Goal: Information Seeking & Learning: Learn about a topic

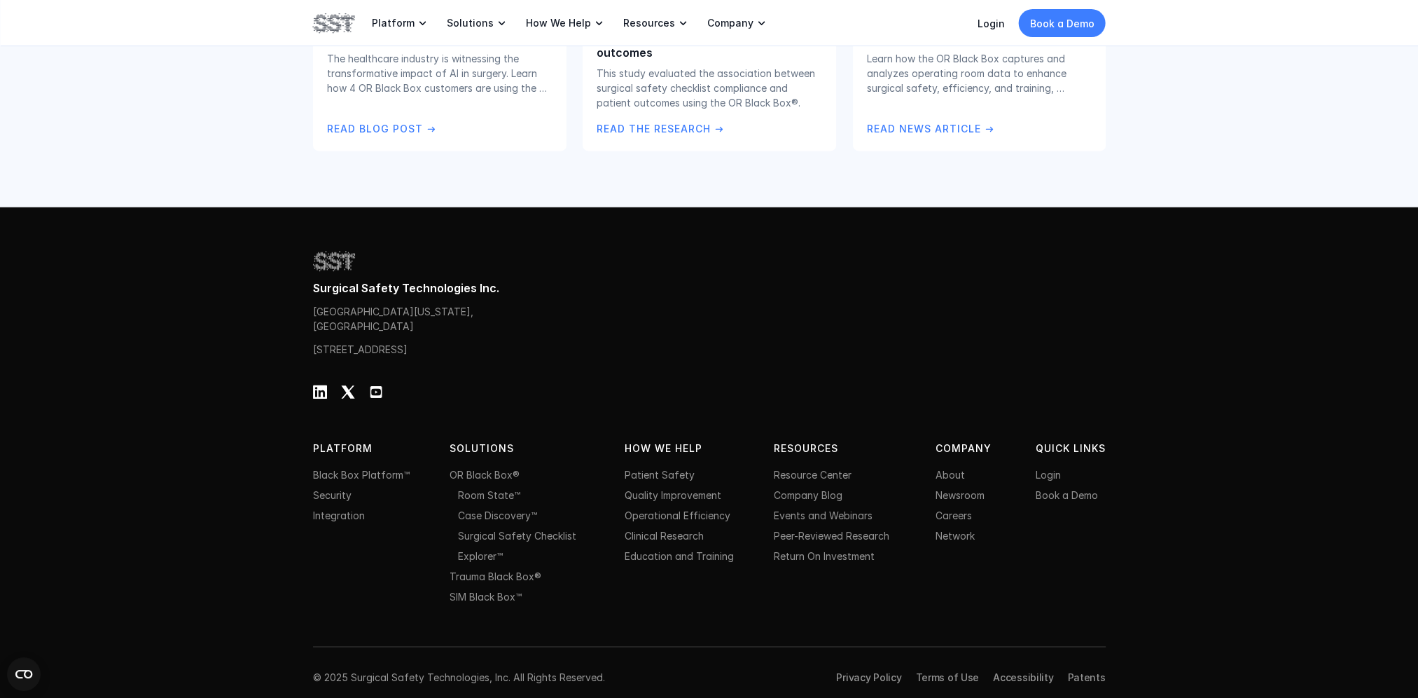
scroll to position [2877, 0]
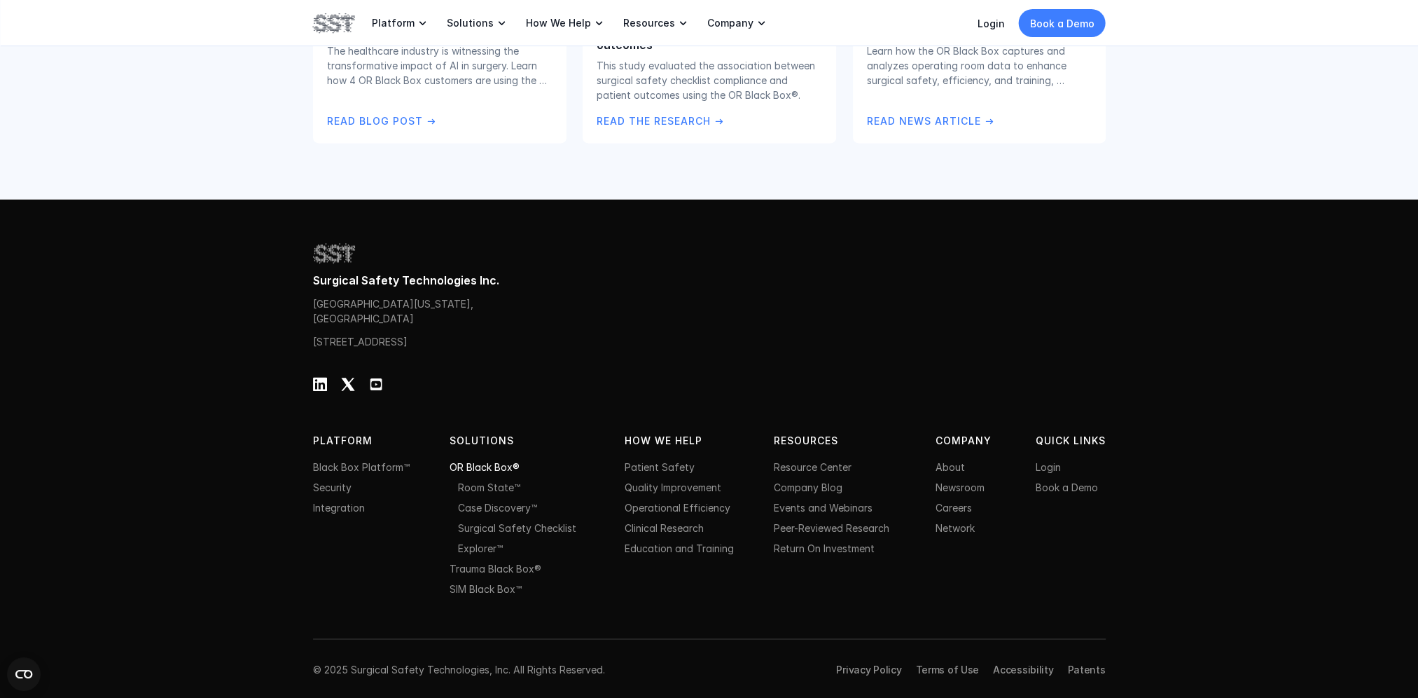
click at [487, 462] on link "OR Black Box®" at bounding box center [485, 467] width 70 height 12
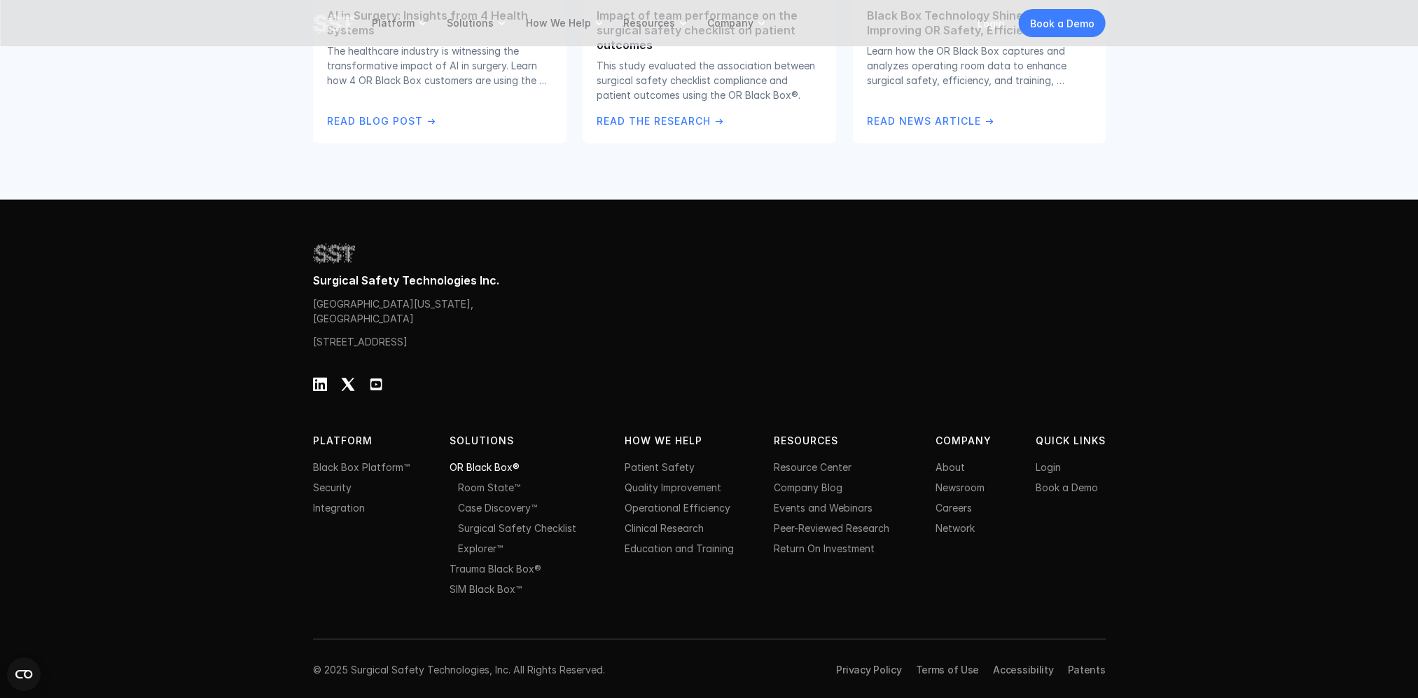
scroll to position [0, 0]
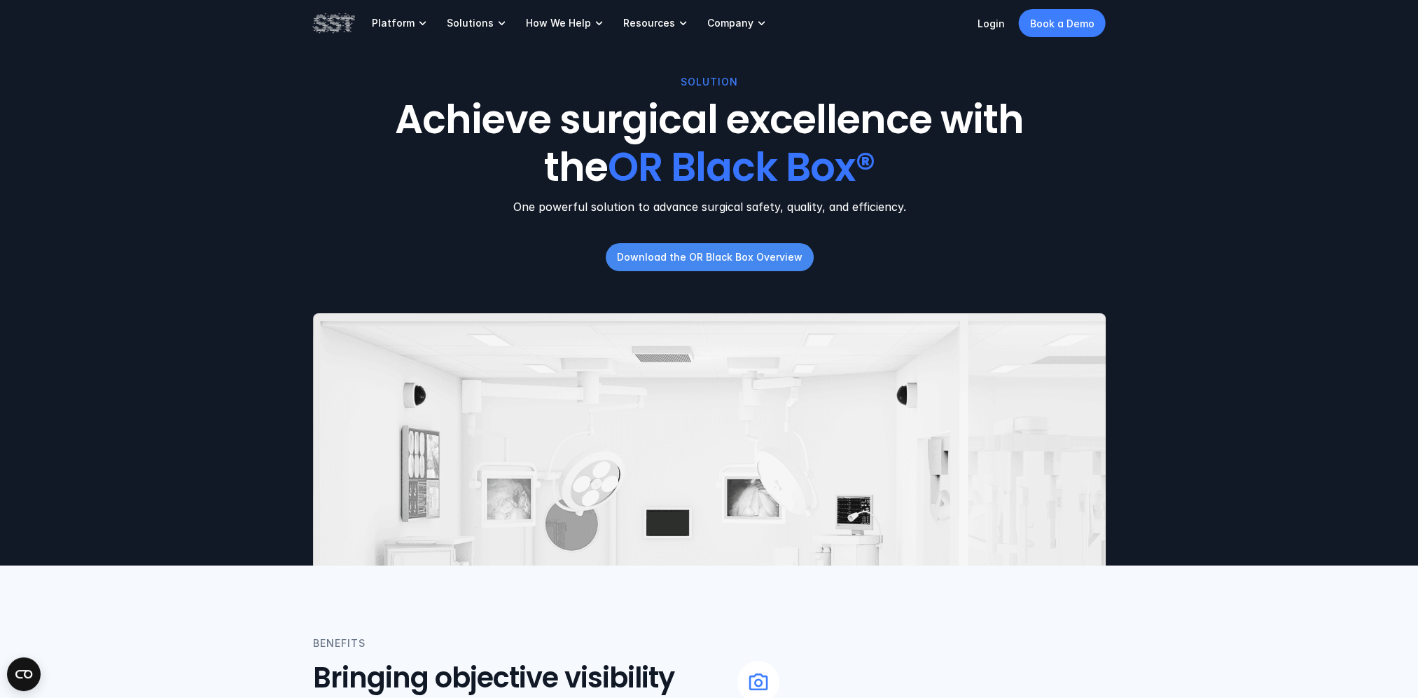
click at [720, 254] on p "Download the OR Black Box Overview" at bounding box center [709, 256] width 186 height 15
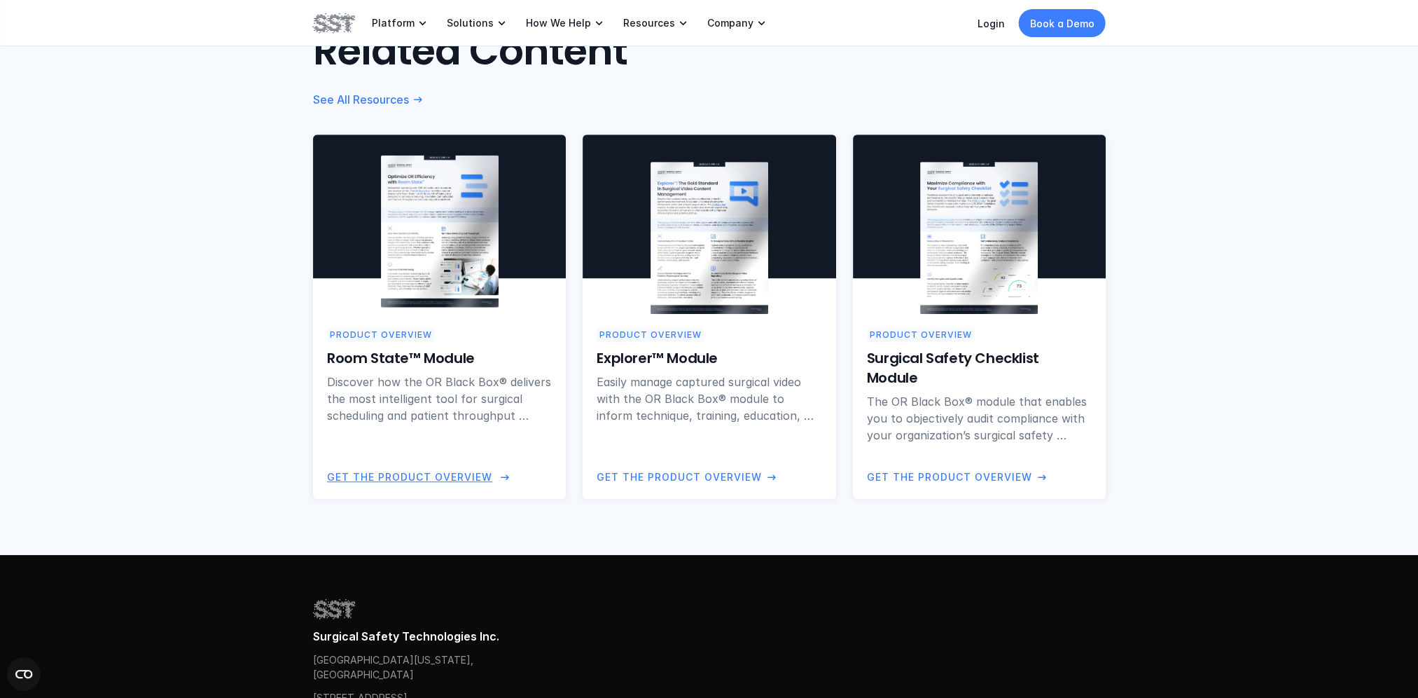
scroll to position [1331, 0]
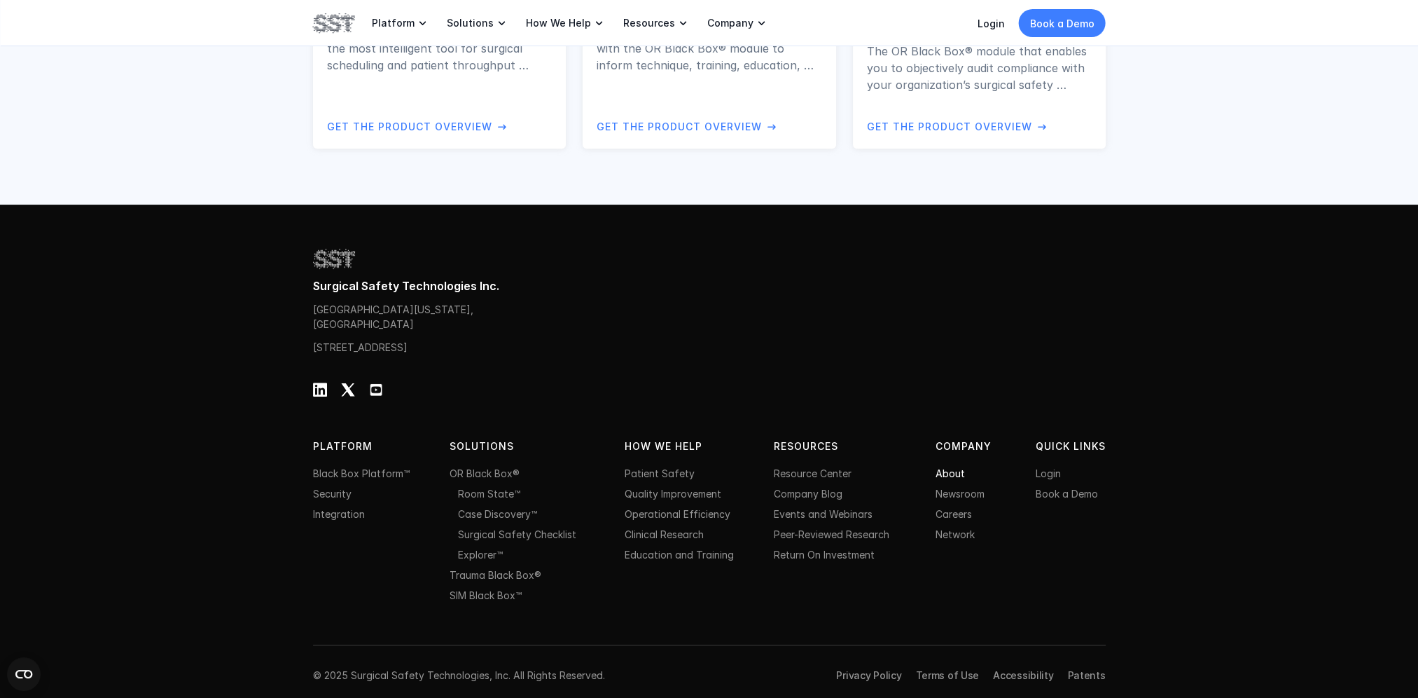
click at [953, 479] on link "About" at bounding box center [950, 473] width 29 height 12
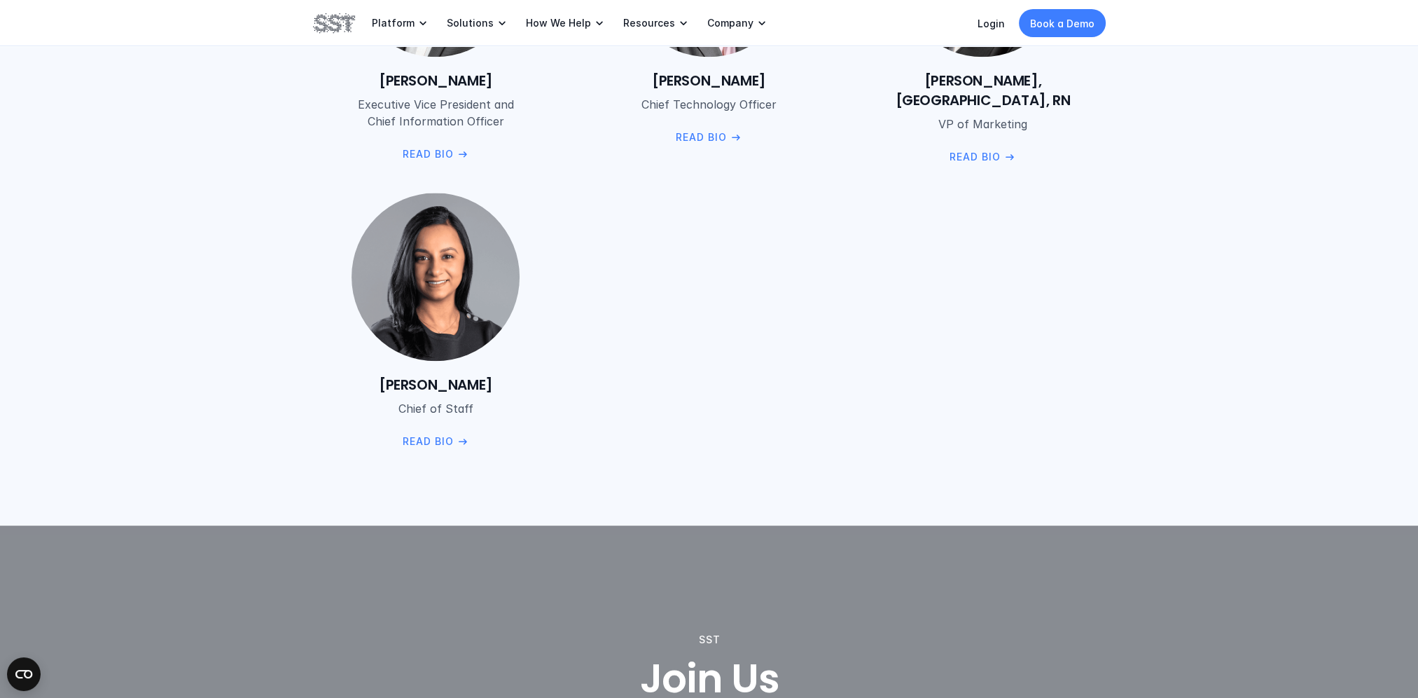
scroll to position [2171, 0]
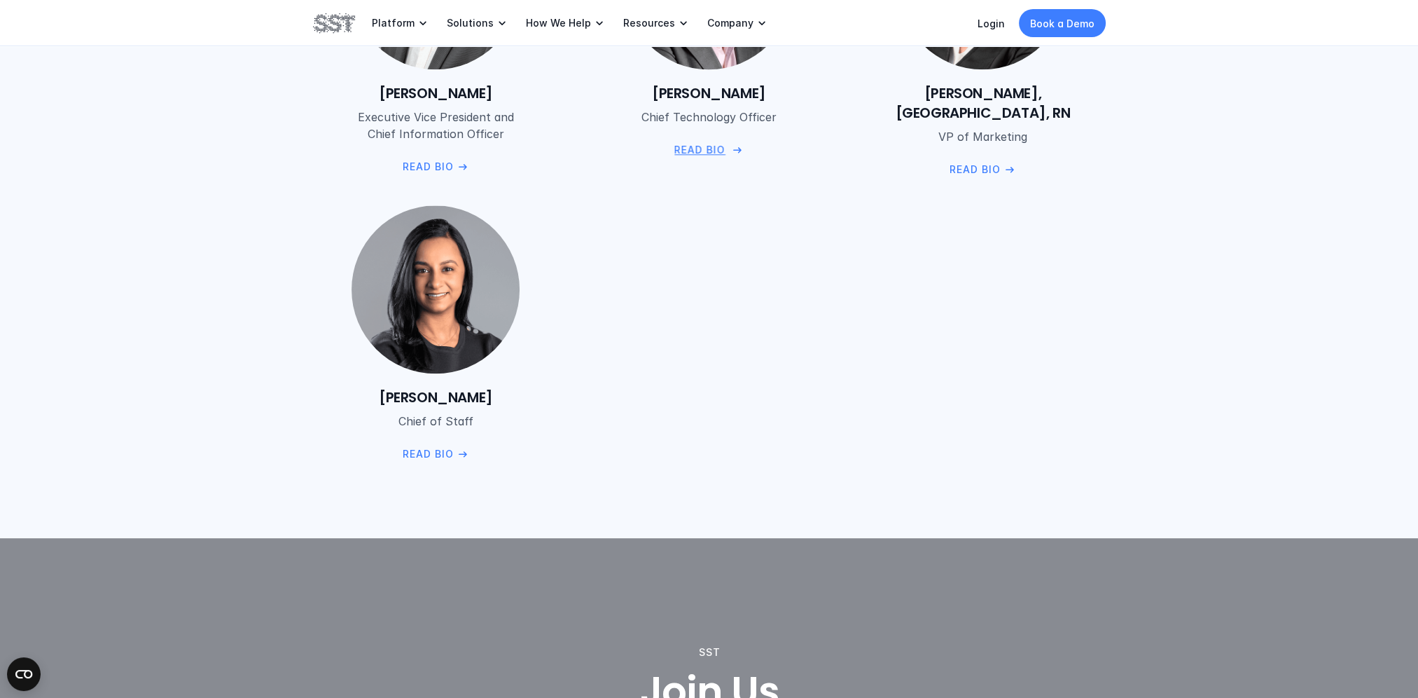
click at [712, 149] on p "Read Bio" at bounding box center [699, 149] width 51 height 15
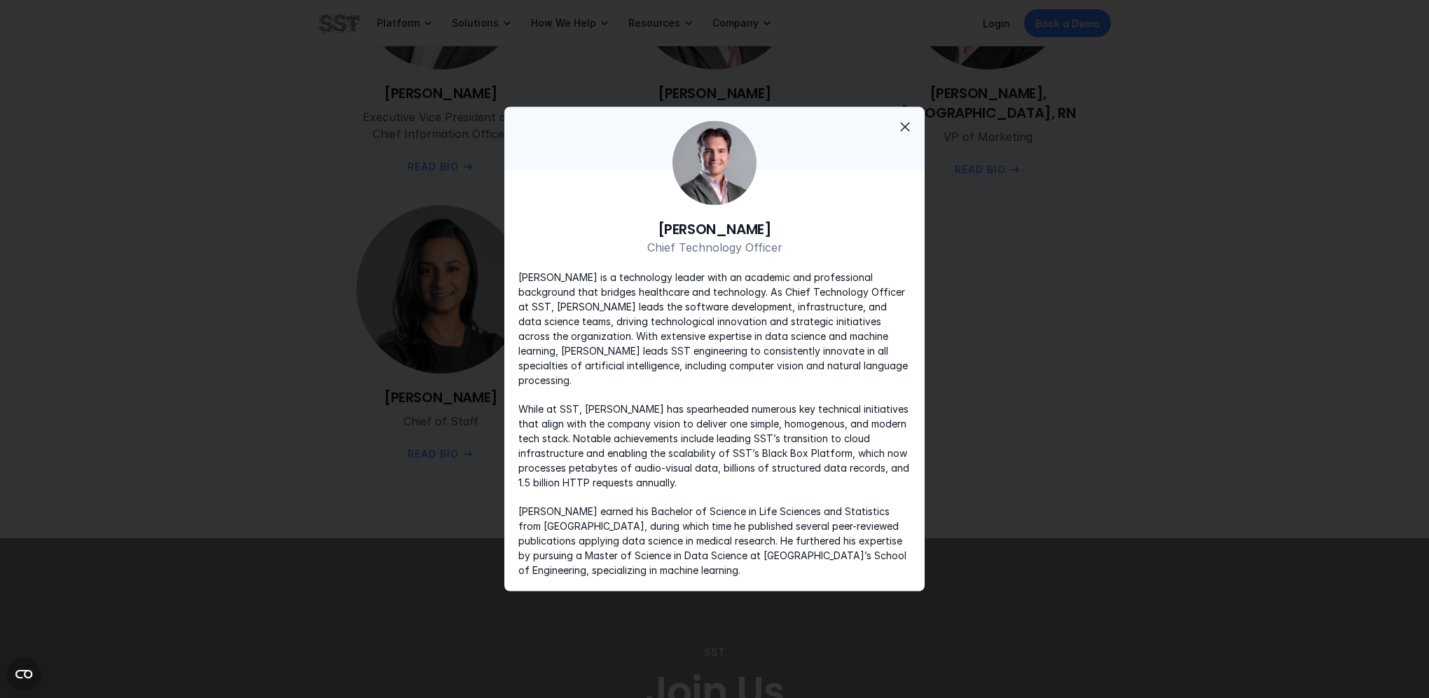
click at [906, 132] on span "close" at bounding box center [905, 126] width 17 height 17
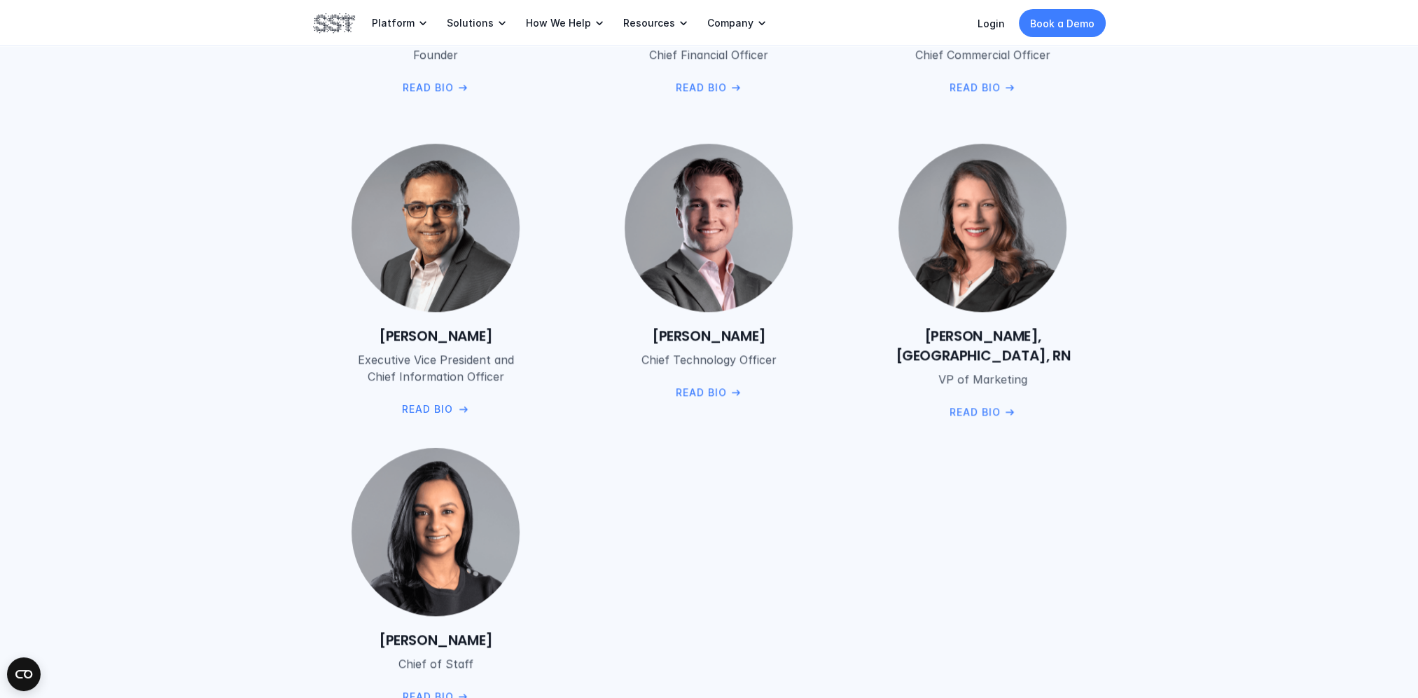
scroll to position [1751, 0]
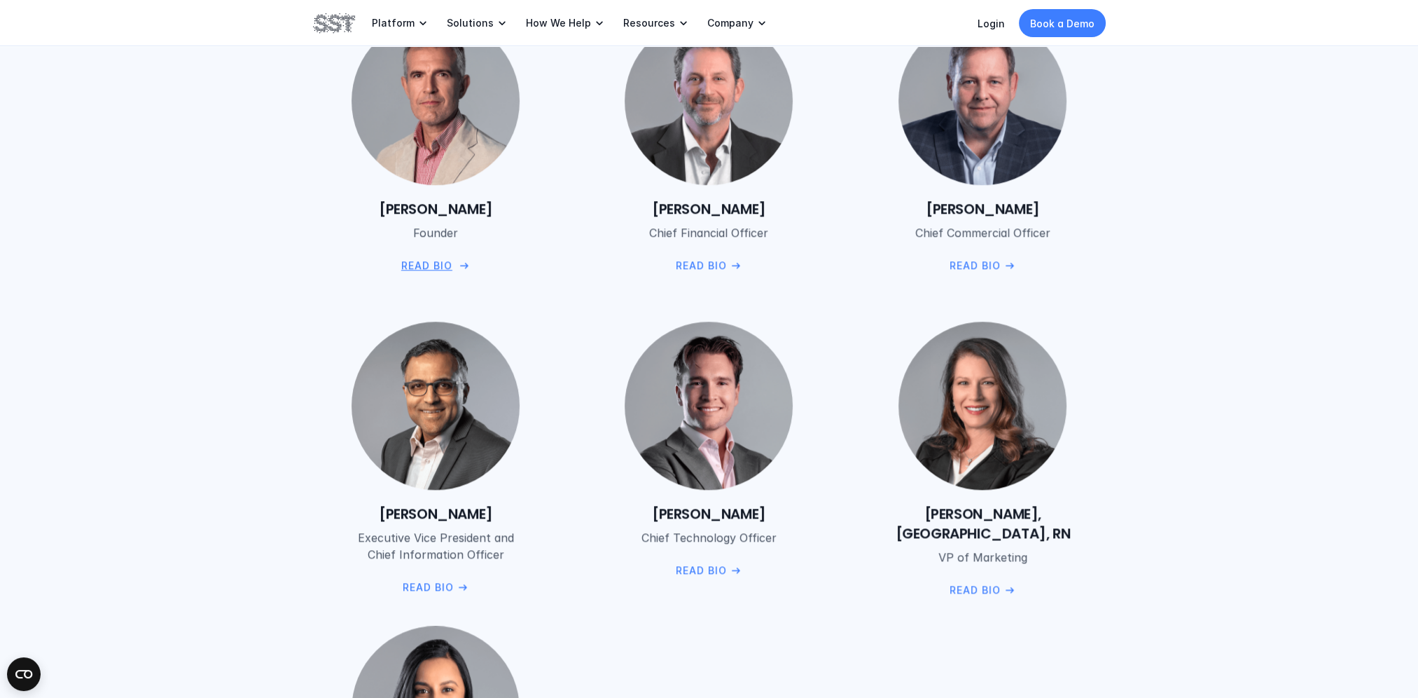
click at [427, 269] on p "Read Bio" at bounding box center [426, 265] width 51 height 15
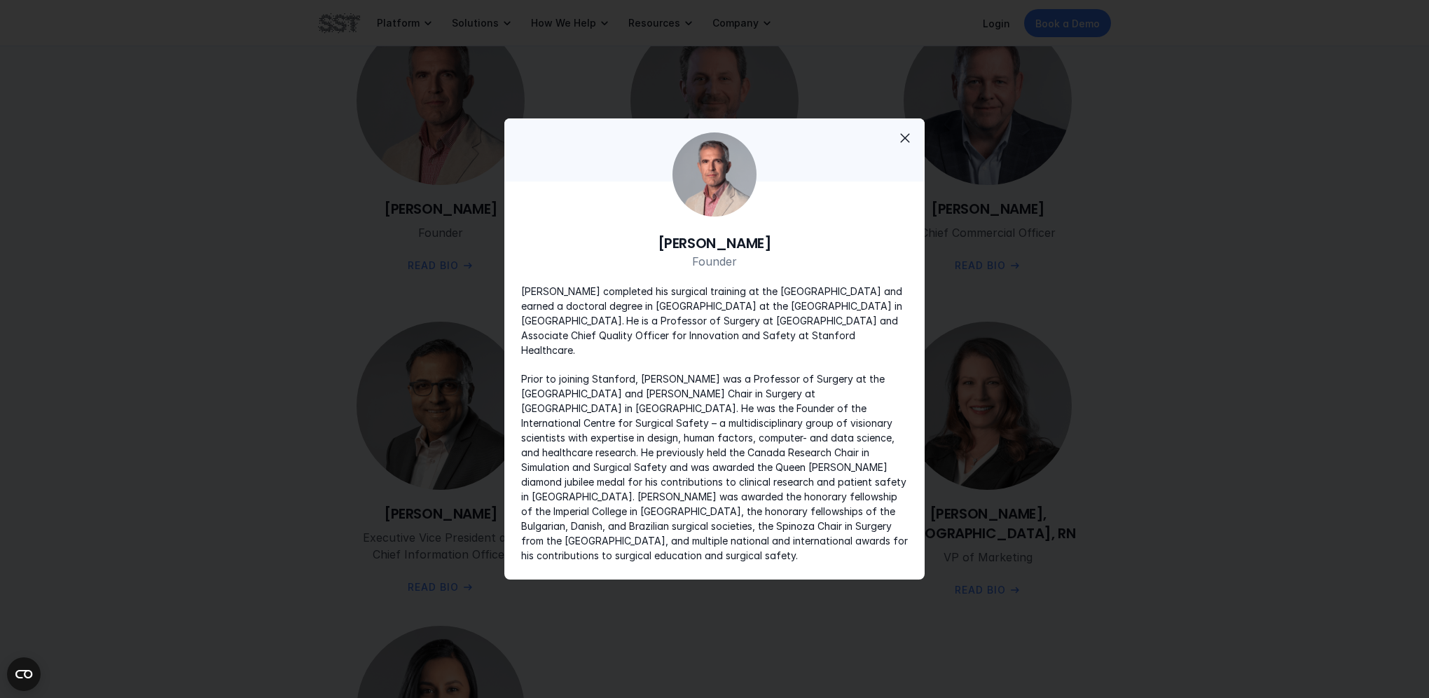
click at [906, 146] on span "close" at bounding box center [905, 138] width 17 height 17
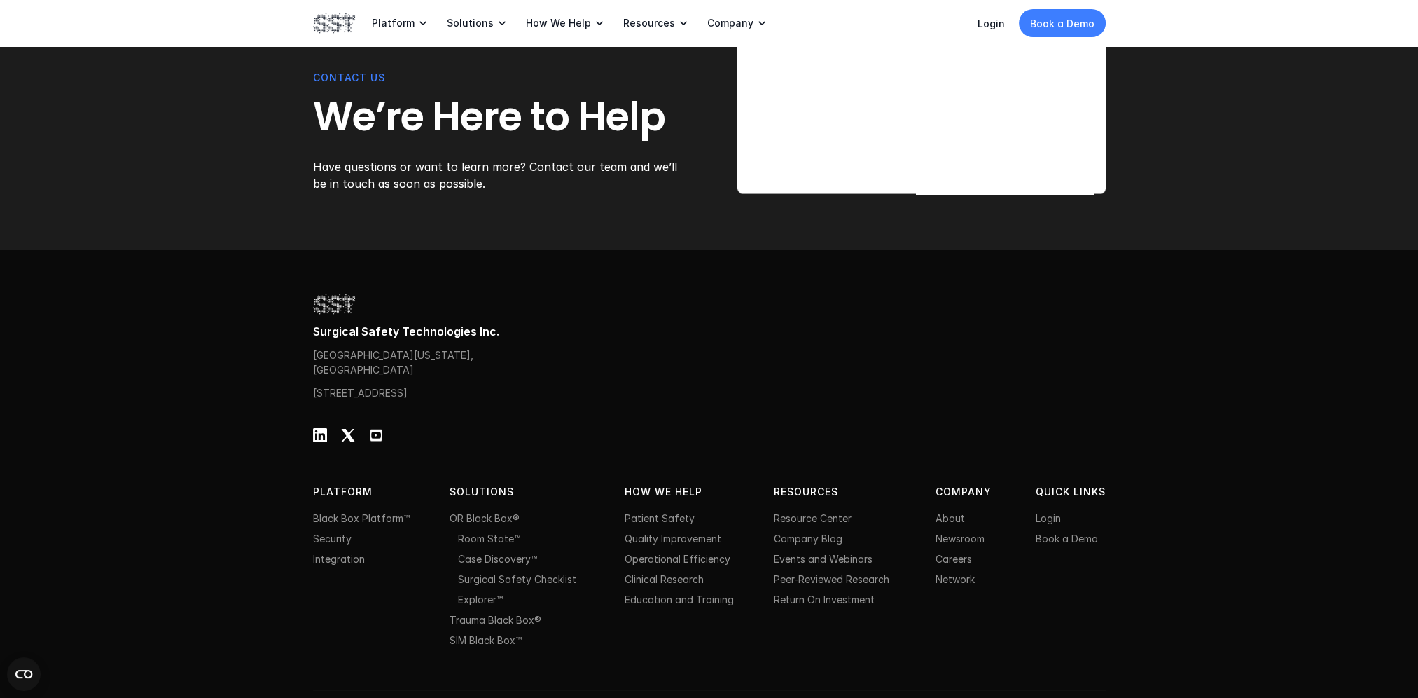
scroll to position [4331, 0]
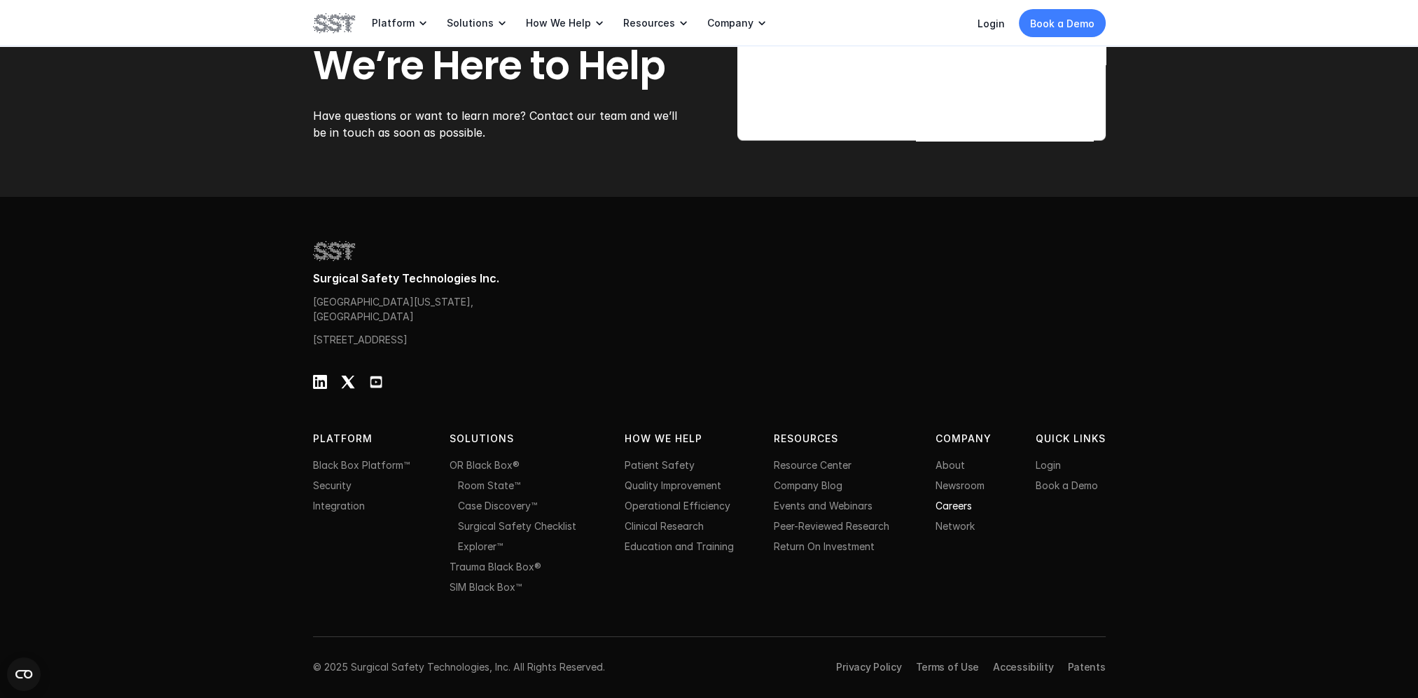
click at [950, 507] on link "Careers" at bounding box center [954, 505] width 36 height 12
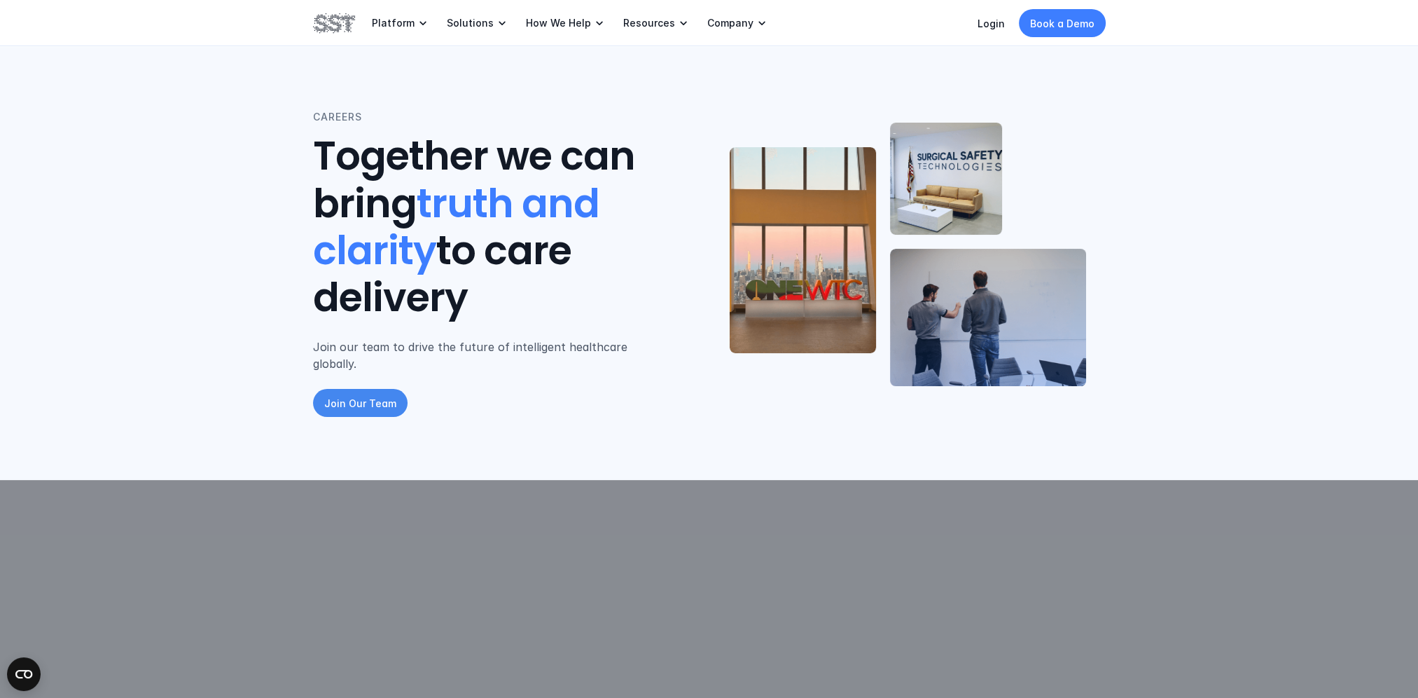
click at [367, 396] on p "Join Our Team" at bounding box center [360, 403] width 72 height 15
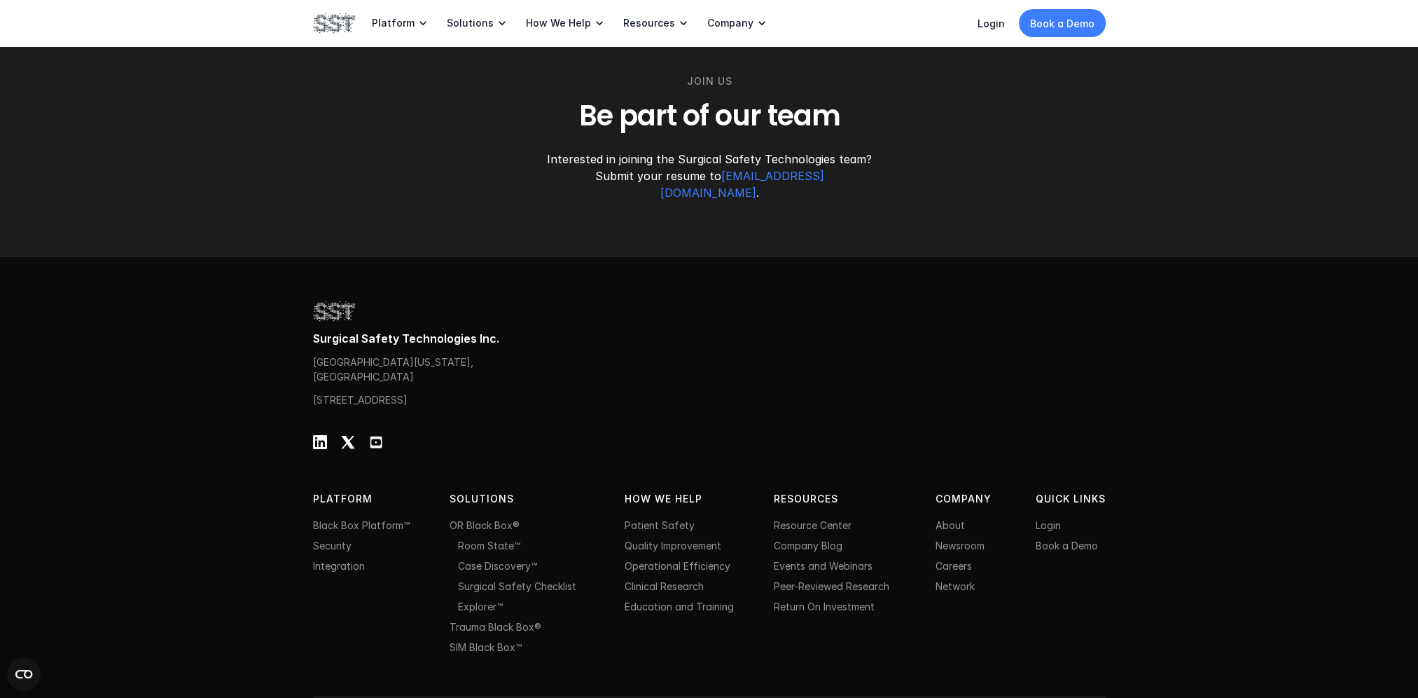
scroll to position [2045, 0]
